Goal: Navigation & Orientation: Find specific page/section

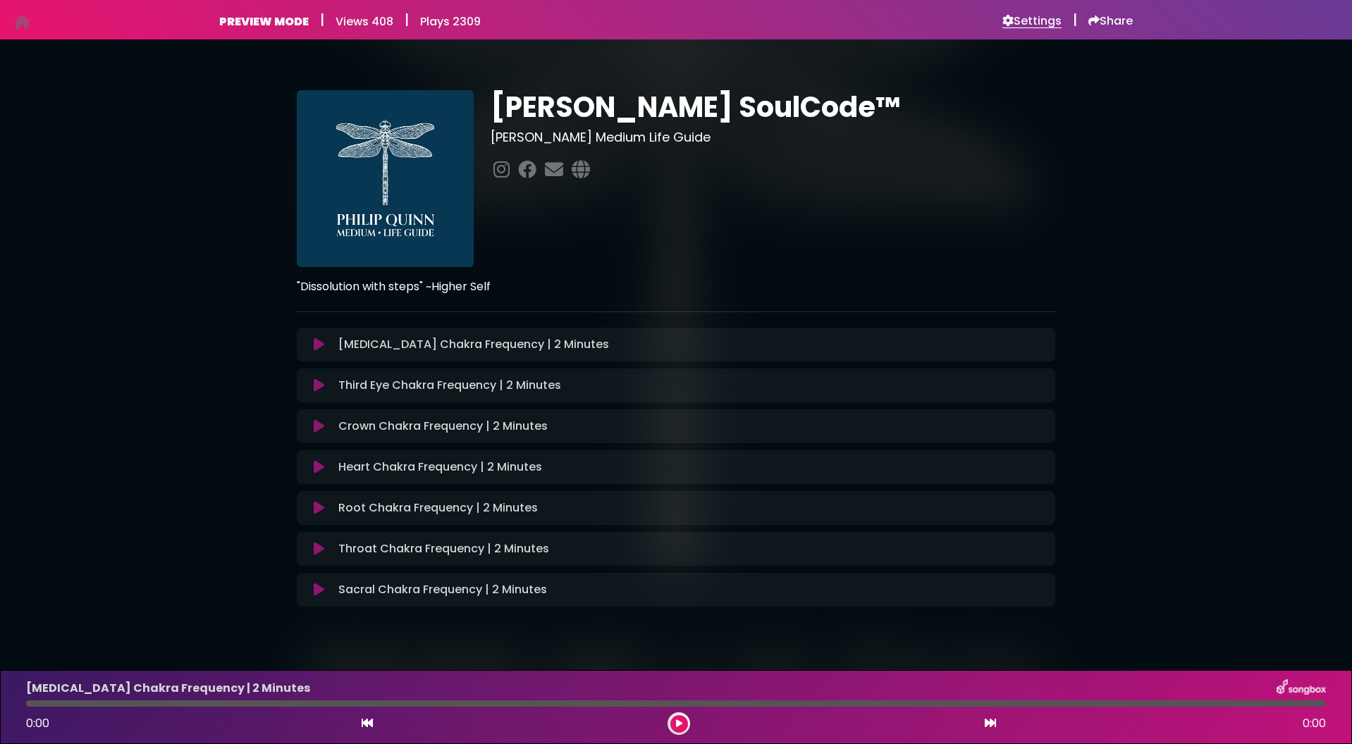
click at [1023, 16] on h6 "Settings" at bounding box center [1031, 21] width 59 height 14
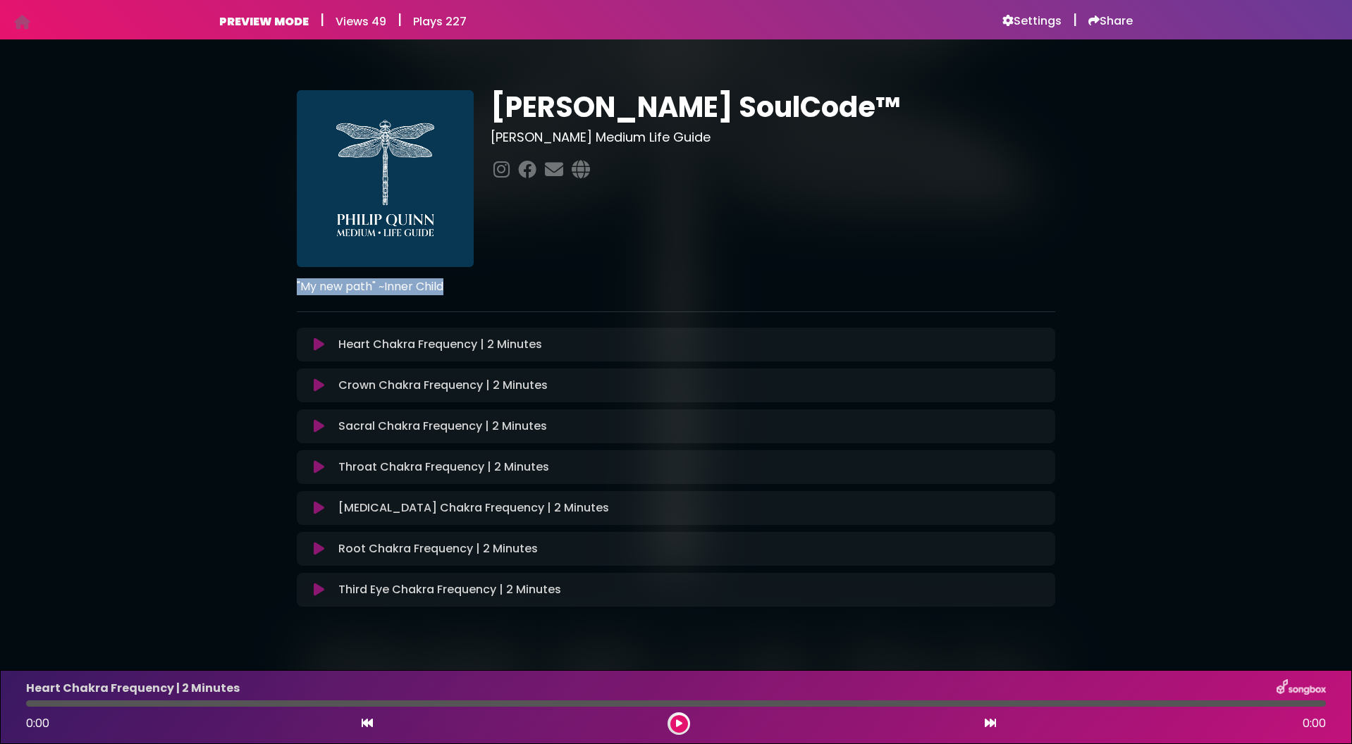
drag, startPoint x: 445, startPoint y: 286, endPoint x: 294, endPoint y: 284, distance: 150.8
click at [294, 284] on div ""My new path" ~Inner Child" at bounding box center [675, 281] width 775 height 28
copy strong ""My new path" ~Inner Child"
click at [613, 283] on p ""My new path" ~Inner Child" at bounding box center [676, 286] width 758 height 17
click at [1035, 23] on h6 "Settings" at bounding box center [1031, 21] width 59 height 14
